Goal: Task Accomplishment & Management: Manage account settings

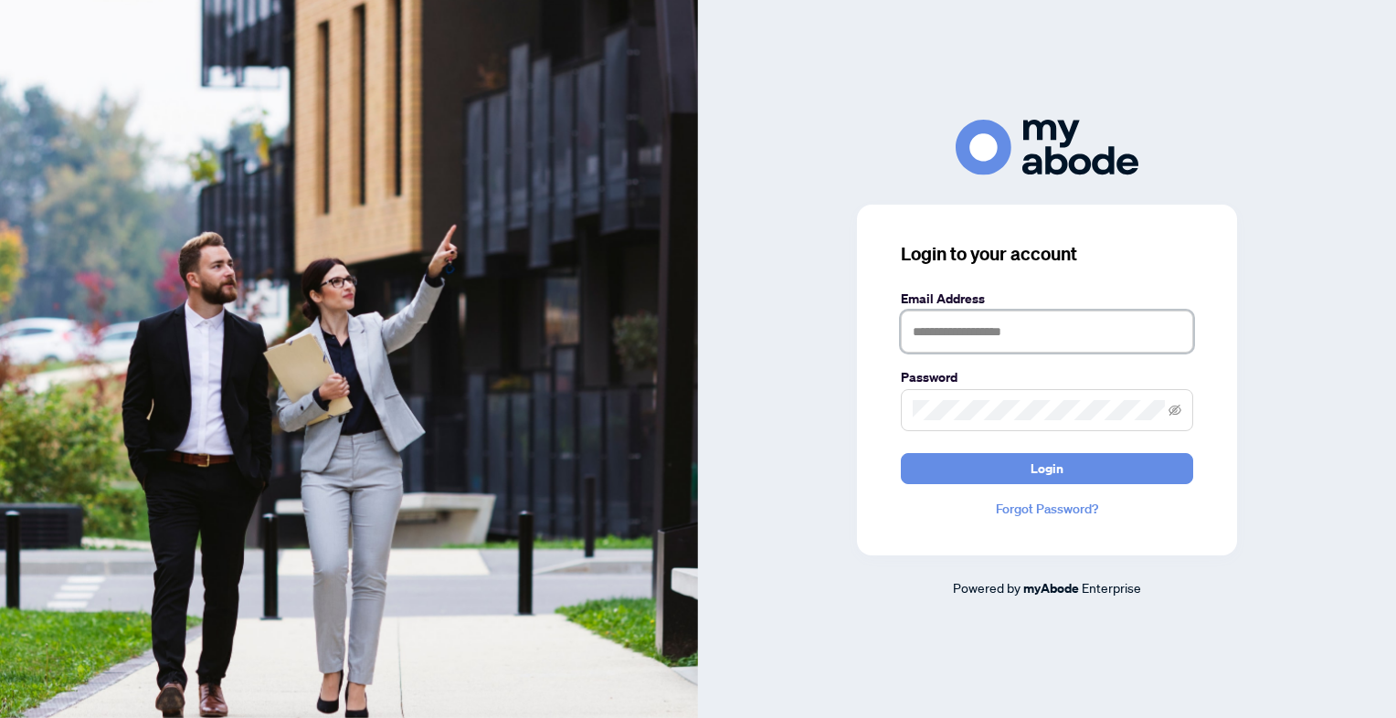
click at [970, 346] on input "text" at bounding box center [1047, 332] width 292 height 42
type input "**********"
click at [901, 453] on button "Login" at bounding box center [1047, 468] width 292 height 31
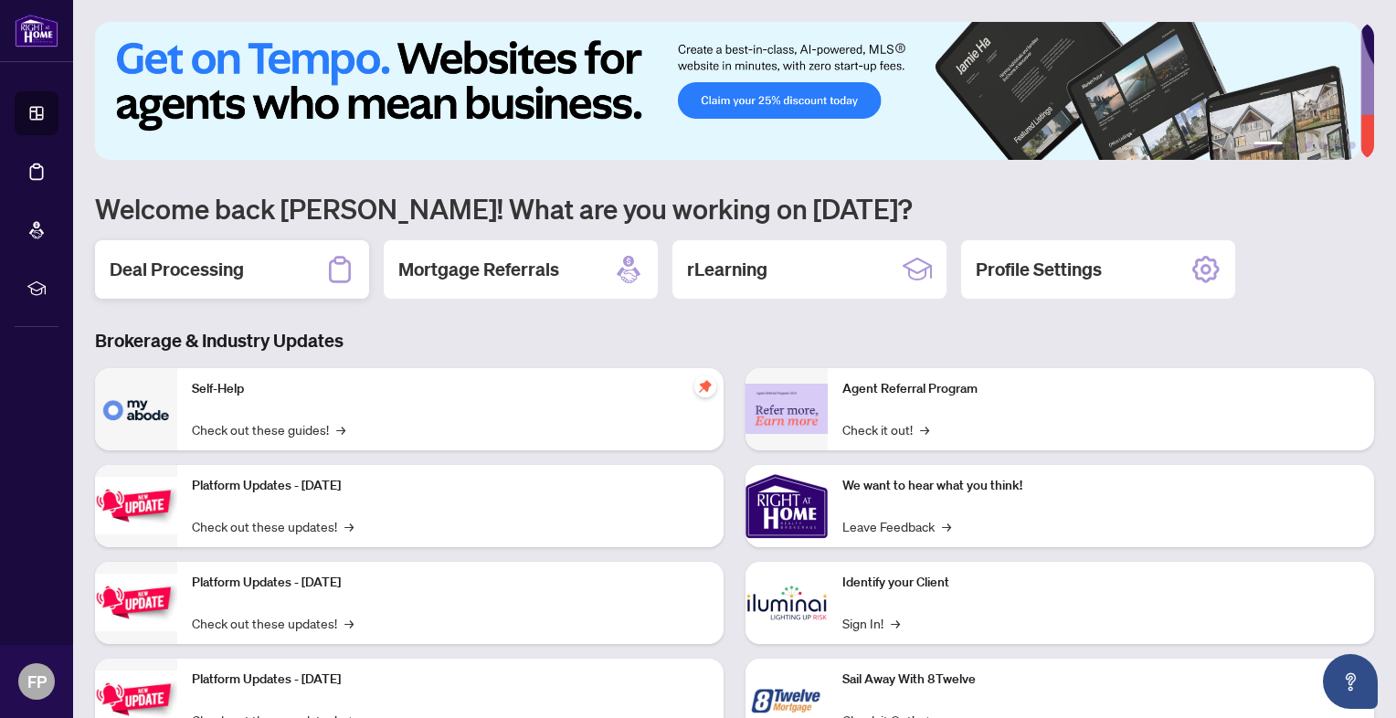
click at [161, 280] on div "Deal Processing" at bounding box center [232, 269] width 274 height 58
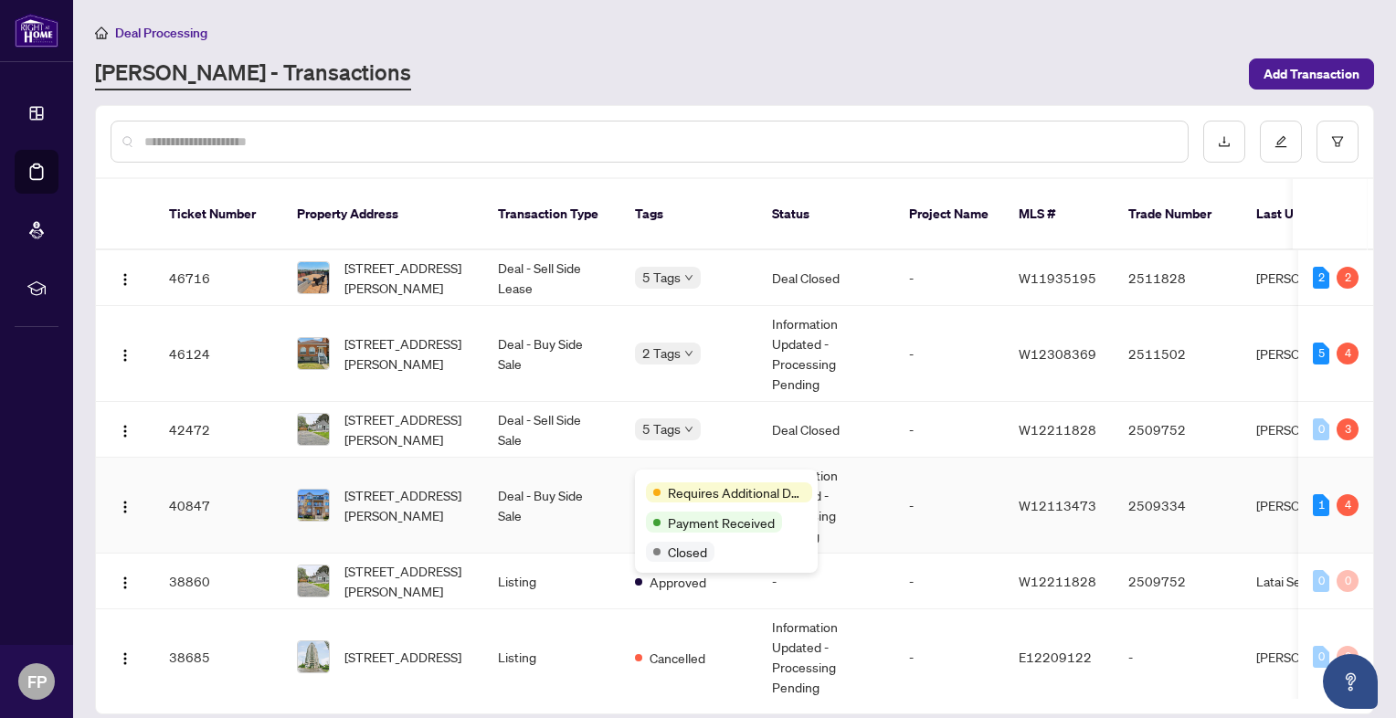
click at [665, 479] on div "Requires Additional Docs Payment Received Closed" at bounding box center [726, 520] width 183 height 103
click at [561, 488] on td "Deal - Buy Side Sale" at bounding box center [551, 506] width 137 height 96
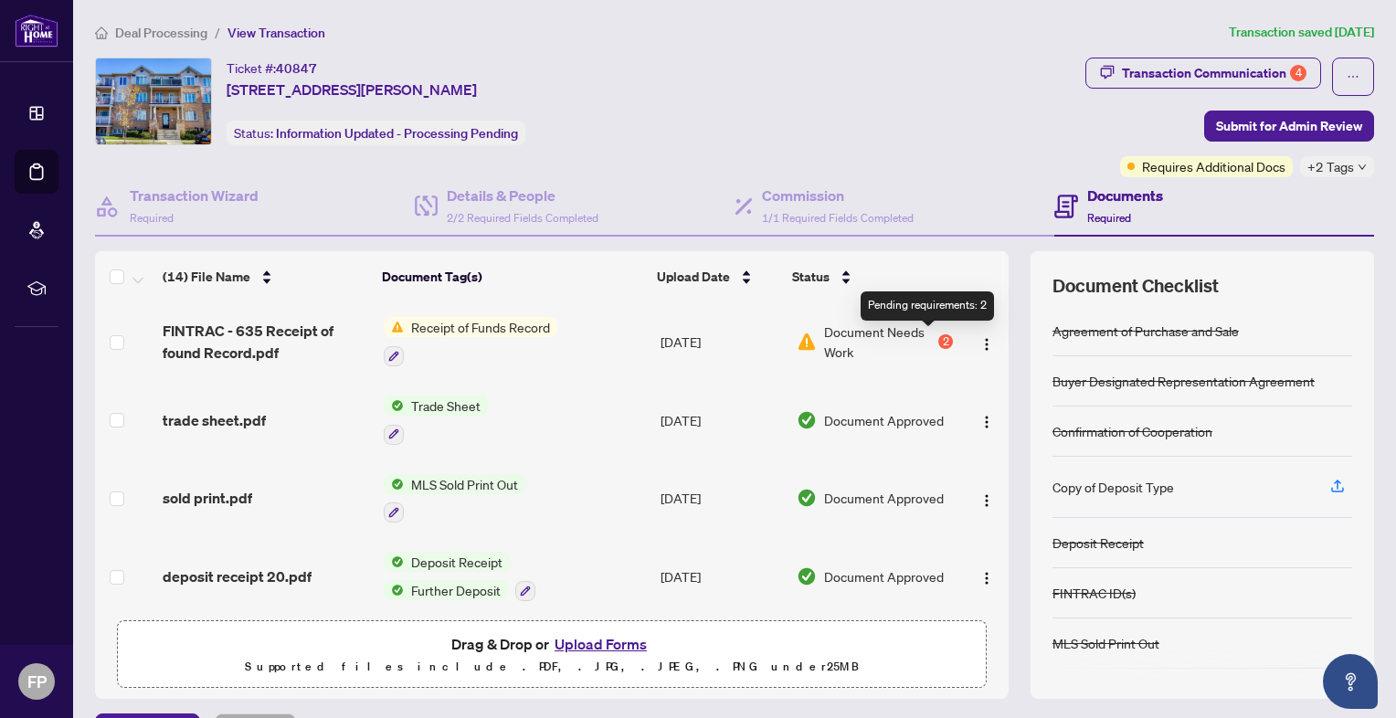
click at [938, 341] on div "2" at bounding box center [945, 341] width 15 height 15
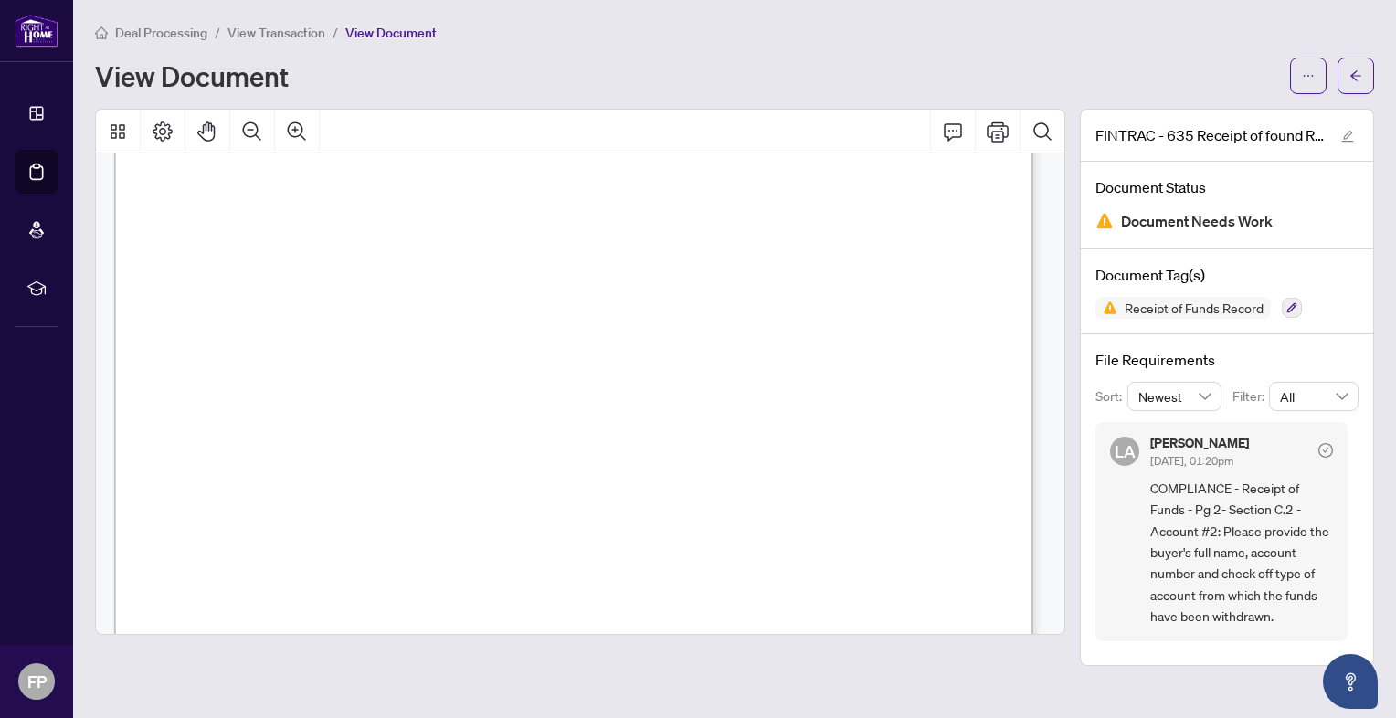
scroll to position [1333, 0]
click at [546, 694] on main "Deal Processing / View Transaction / View Document View Document FINTRAC - 635 …" at bounding box center [734, 359] width 1322 height 718
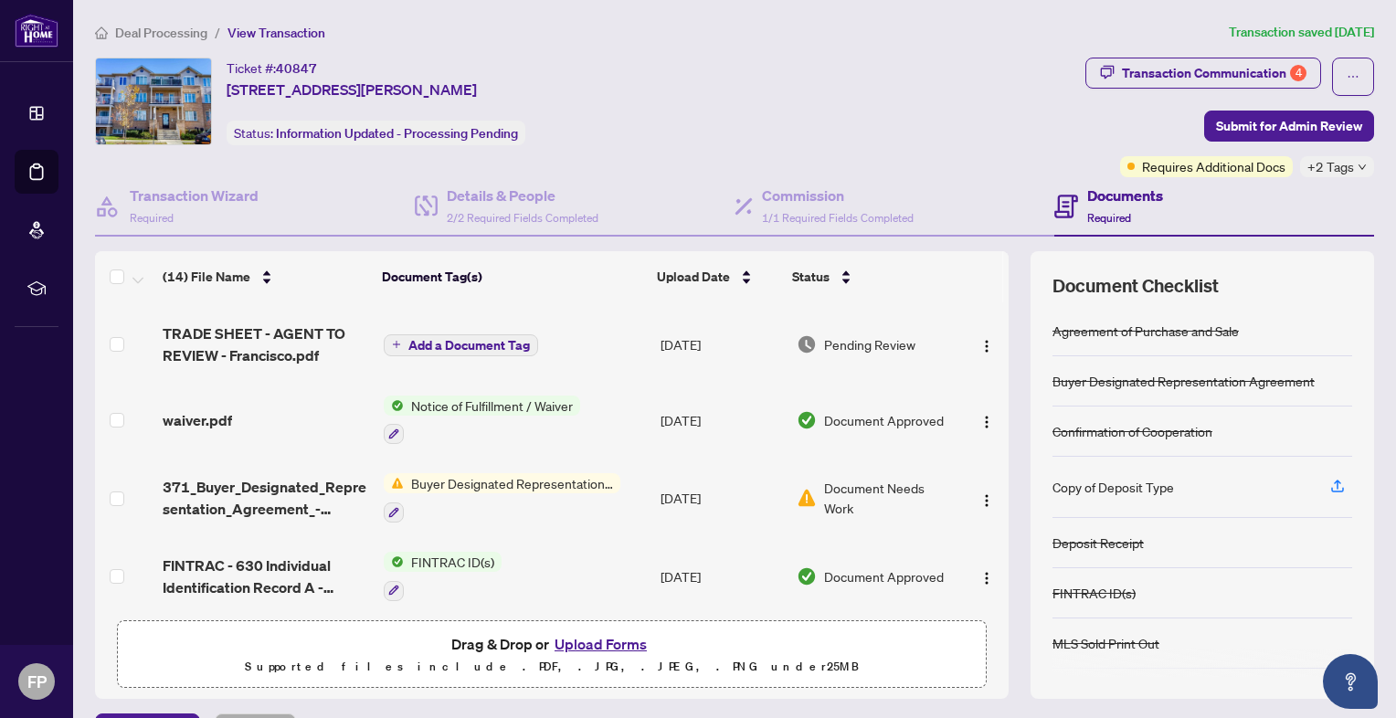
scroll to position [616, 0]
click at [864, 488] on span "Document Needs Work" at bounding box center [888, 497] width 129 height 40
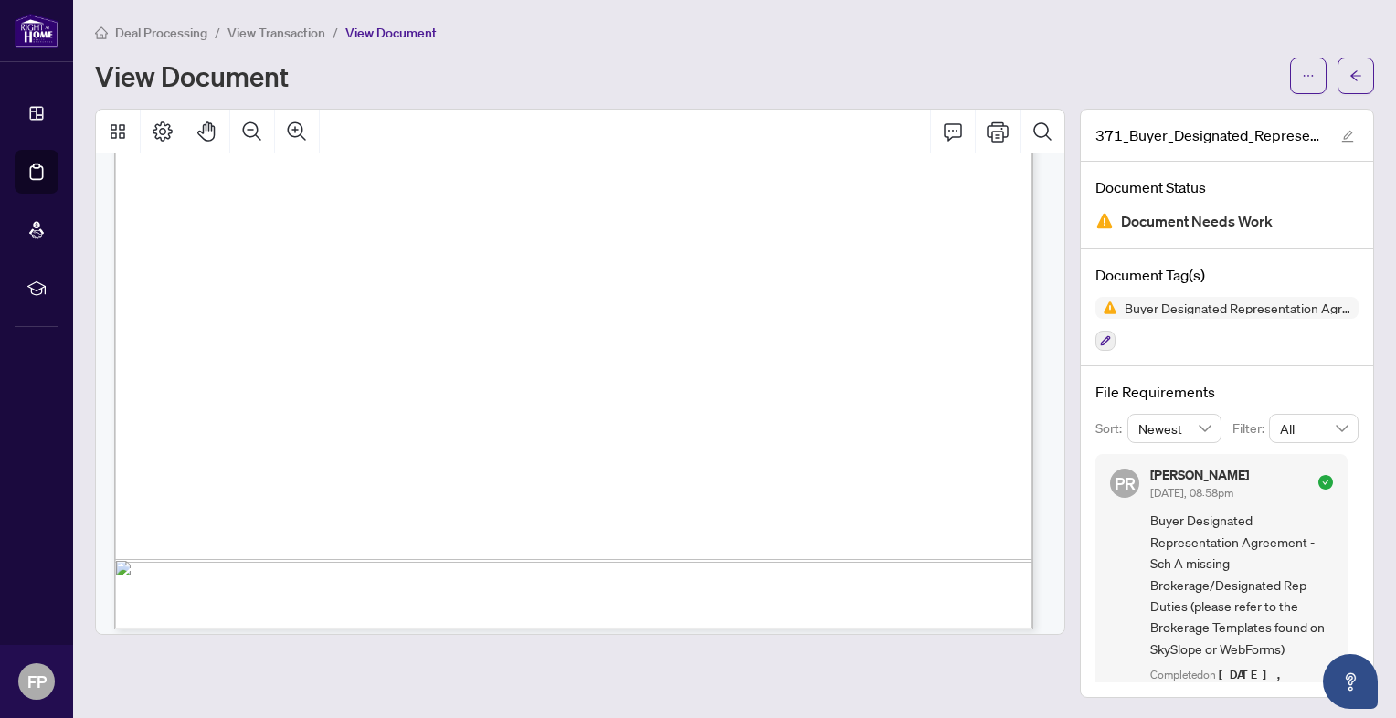
scroll to position [4400, 0]
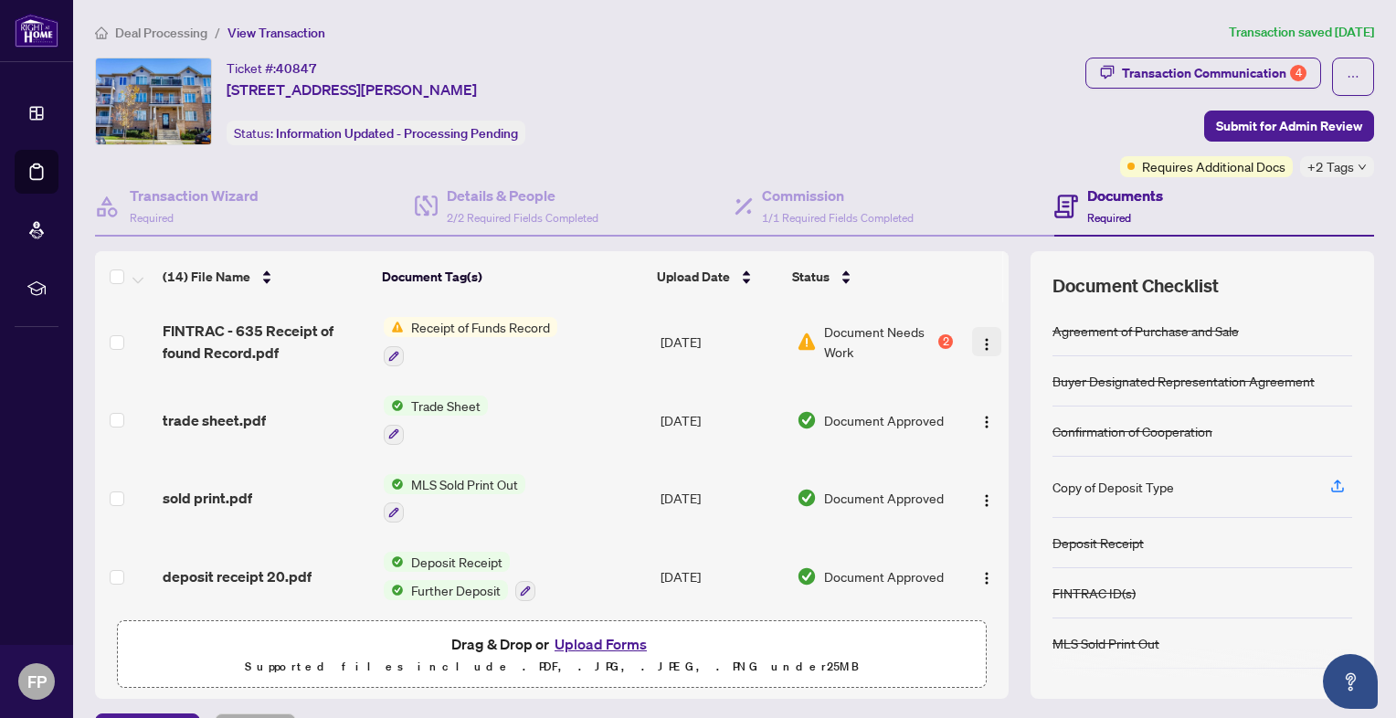
click at [979, 343] on img "button" at bounding box center [986, 344] width 15 height 15
click at [594, 648] on button "Upload Forms" at bounding box center [600, 644] width 103 height 24
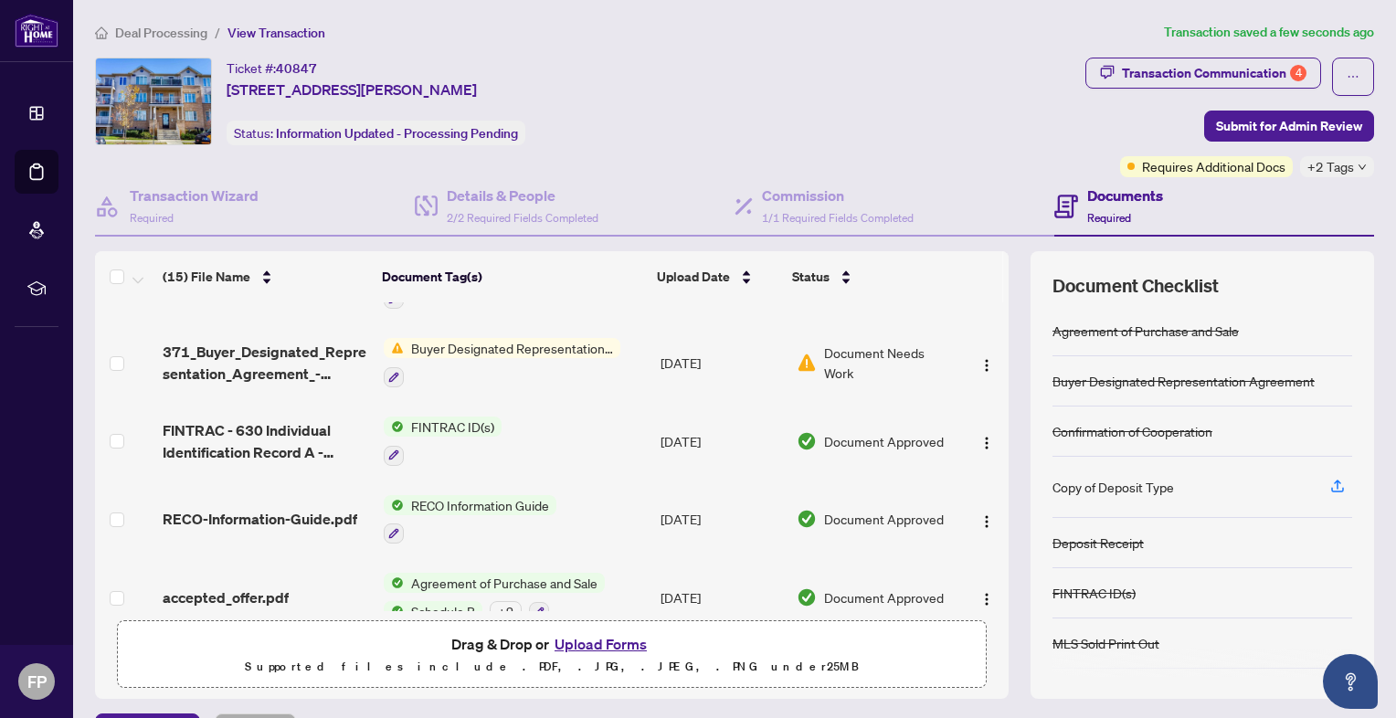
scroll to position [839, 0]
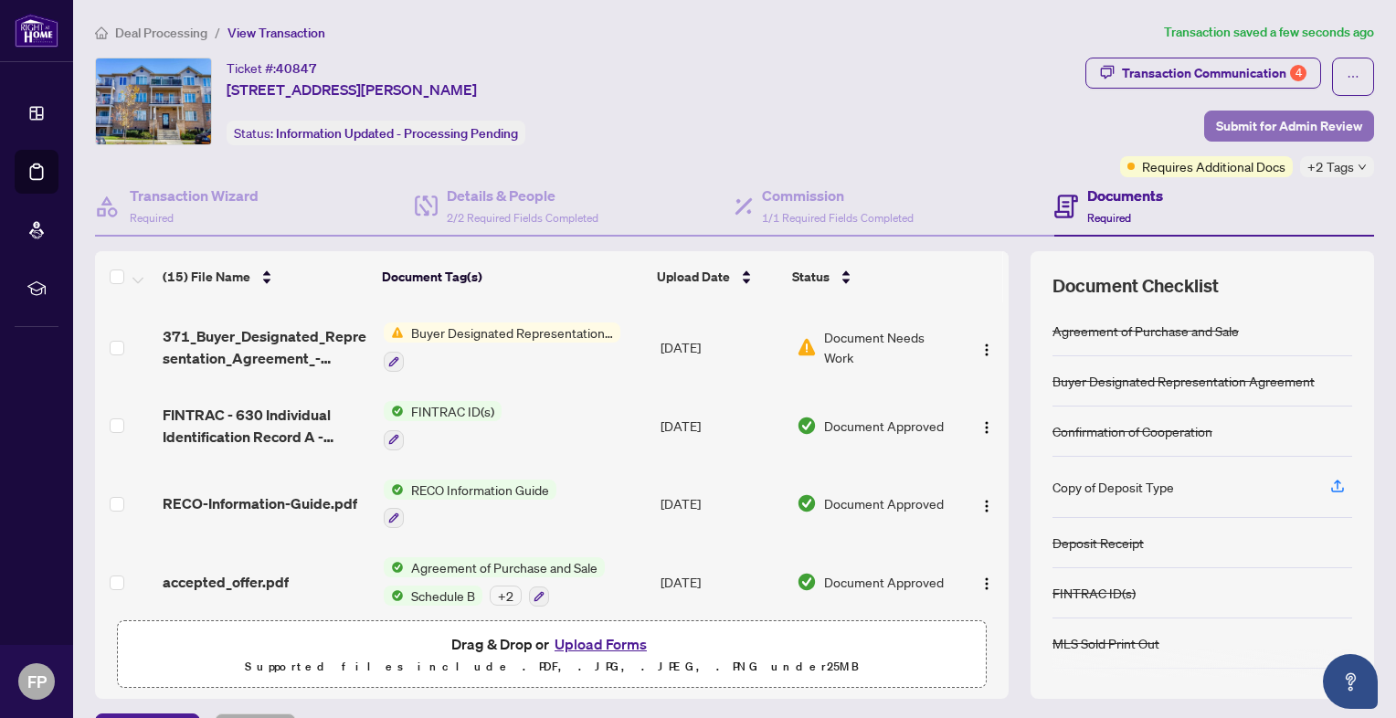
click at [1294, 117] on span "Submit for Admin Review" at bounding box center [1289, 125] width 146 height 29
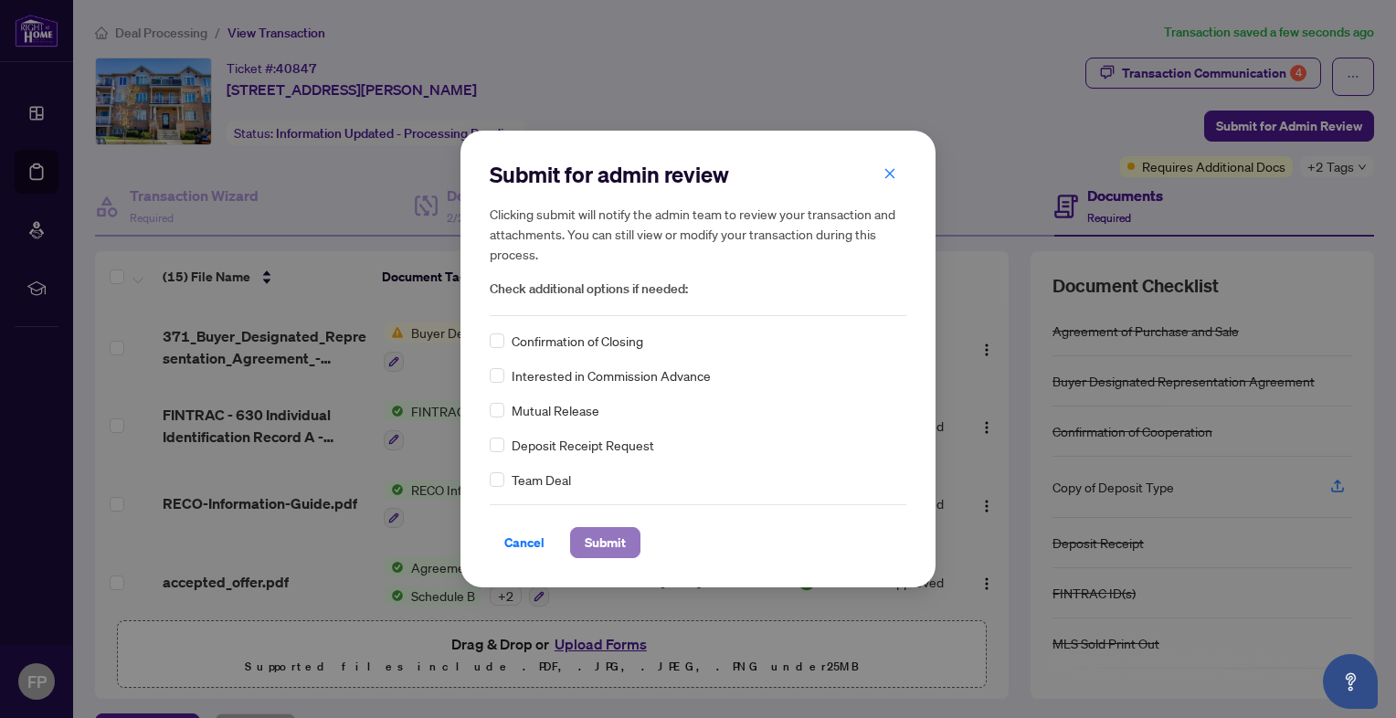
click at [614, 547] on span "Submit" at bounding box center [605, 542] width 41 height 29
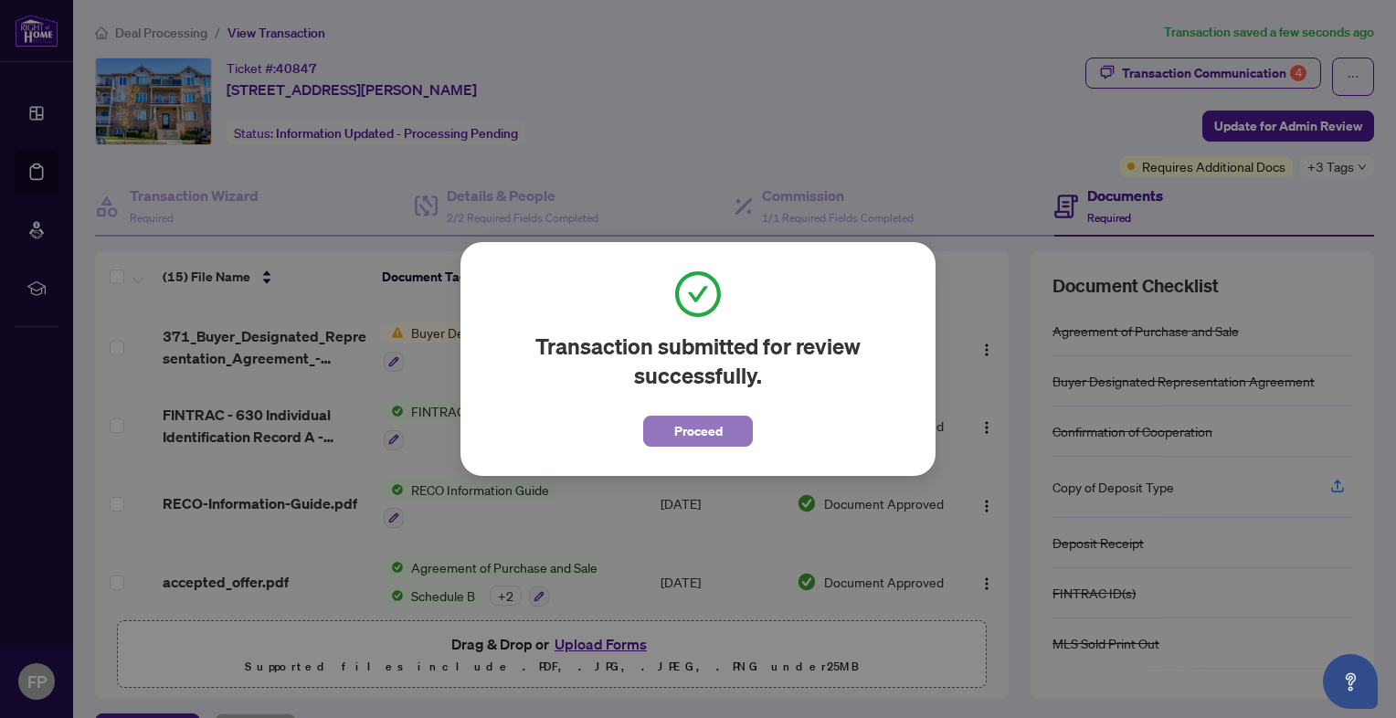
click at [676, 435] on span "Proceed" at bounding box center [698, 430] width 48 height 29
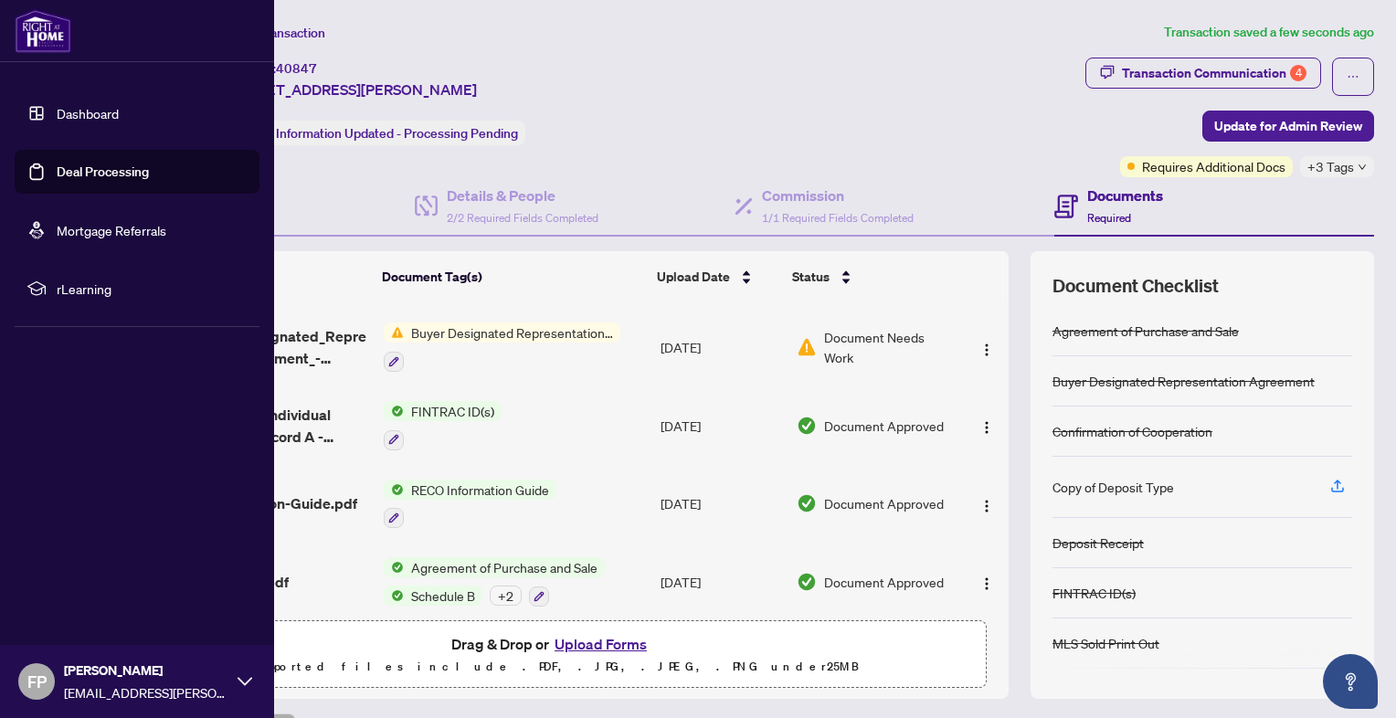
click at [36, 30] on img at bounding box center [43, 31] width 57 height 44
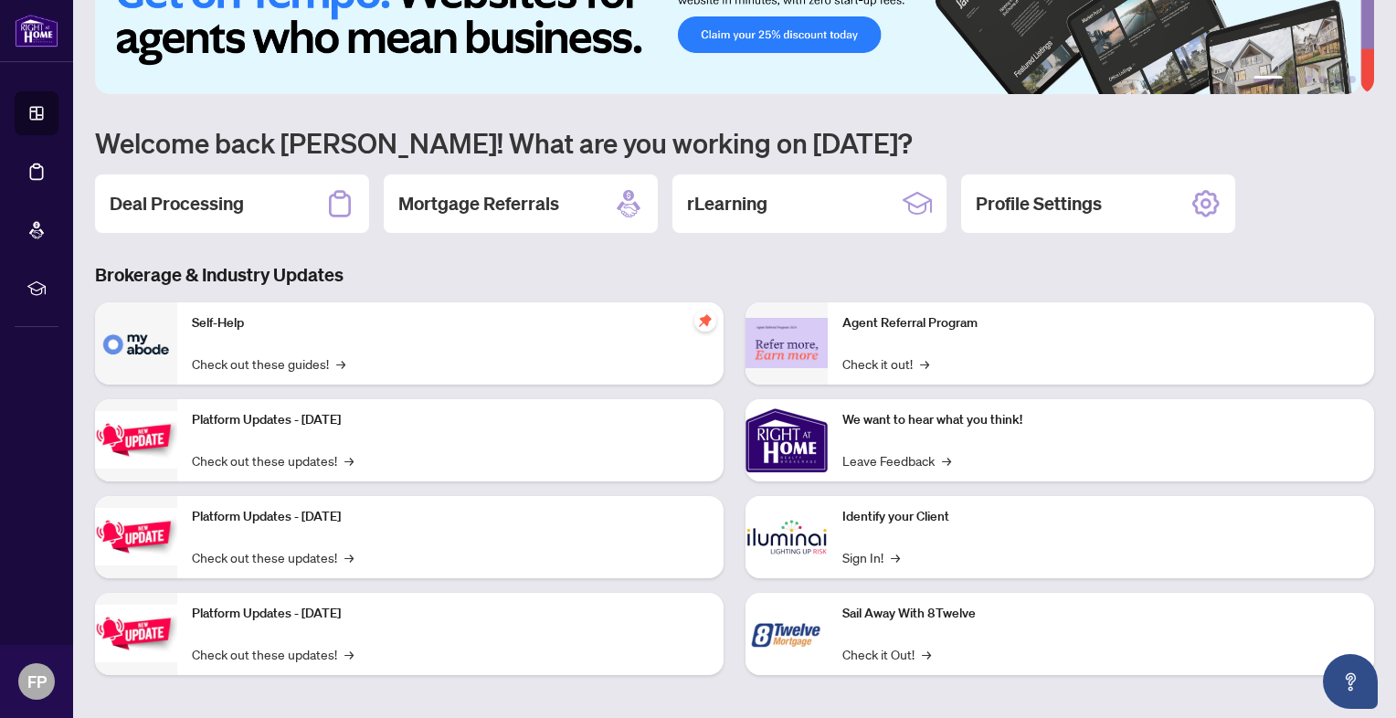
scroll to position [70, 0]
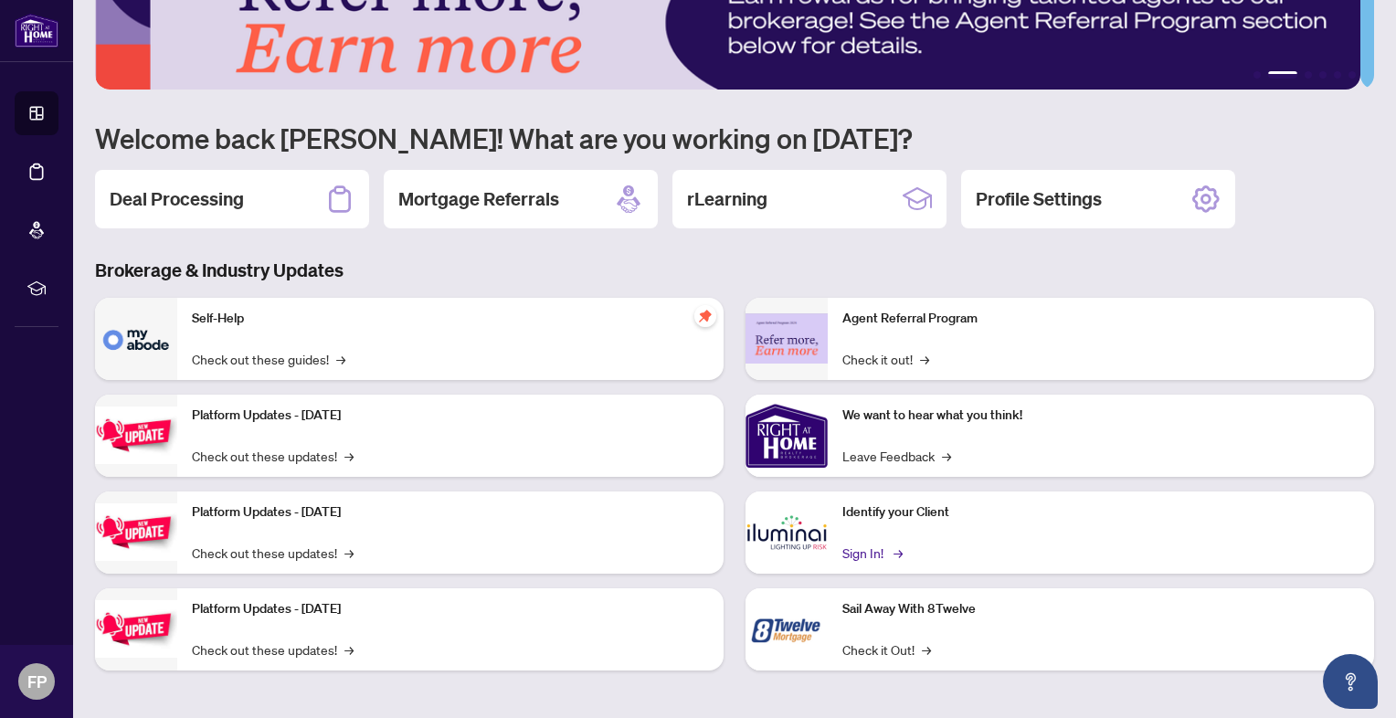
click at [861, 551] on link "Sign In! →" at bounding box center [871, 553] width 58 height 20
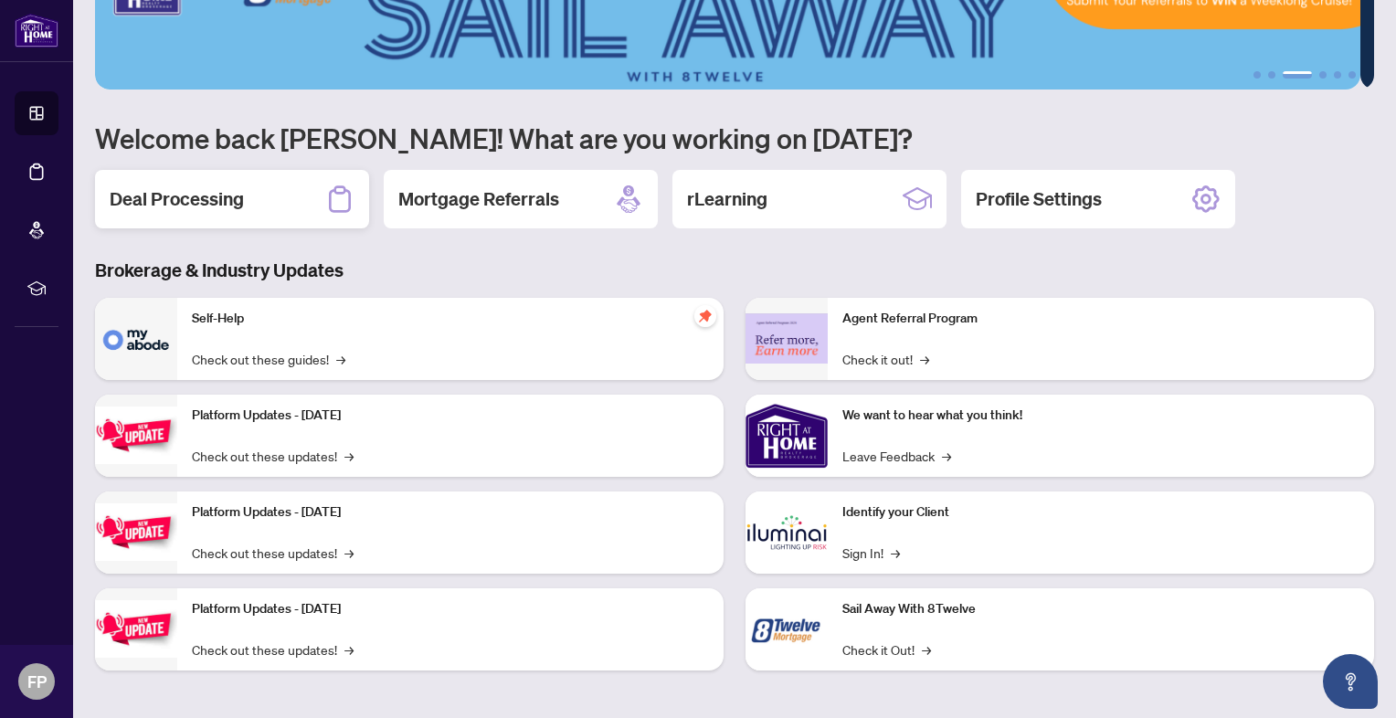
click at [169, 200] on h2 "Deal Processing" at bounding box center [177, 199] width 134 height 26
